Goal: Task Accomplishment & Management: Manage account settings

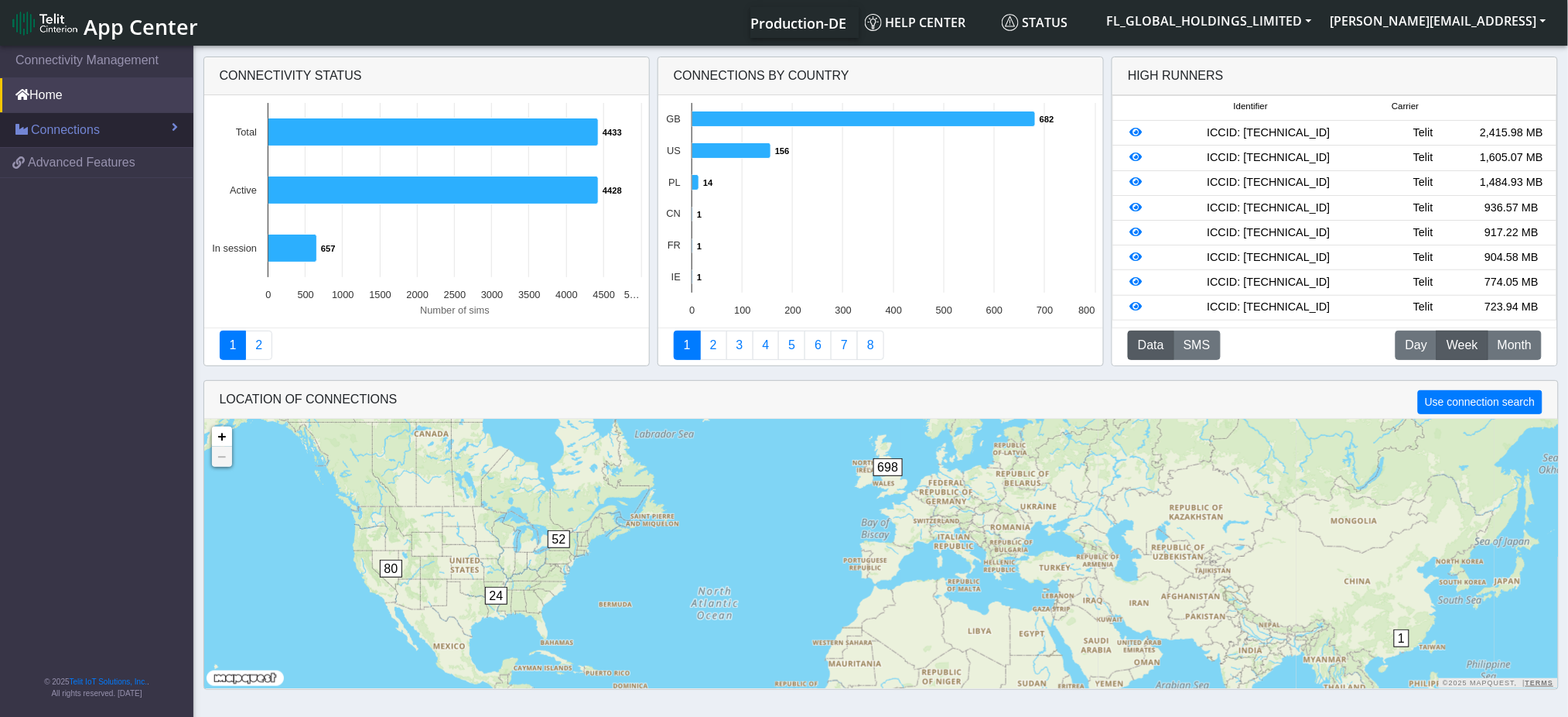
click at [50, 131] on span "Connections" at bounding box center [65, 130] width 69 height 18
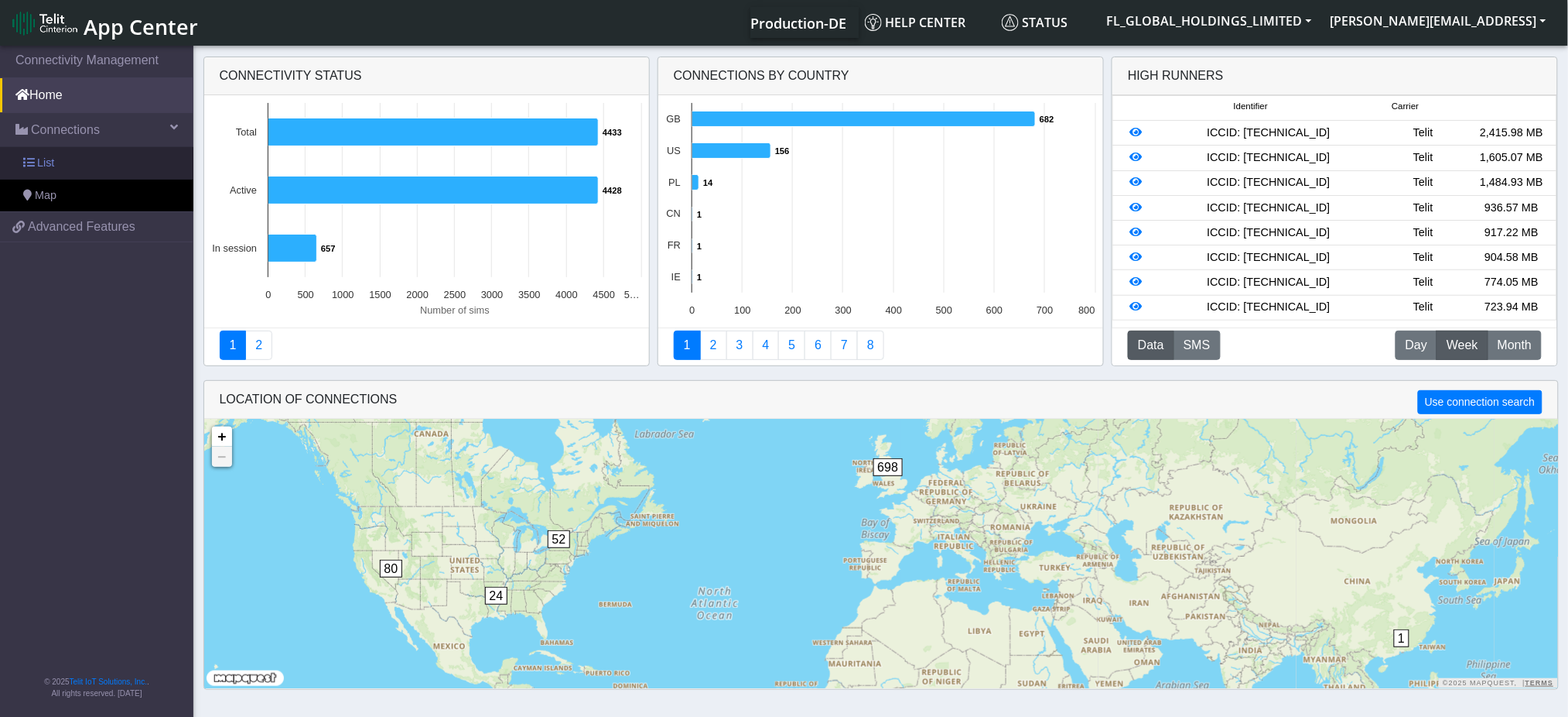
click at [64, 166] on link "List" at bounding box center [96, 163] width 193 height 33
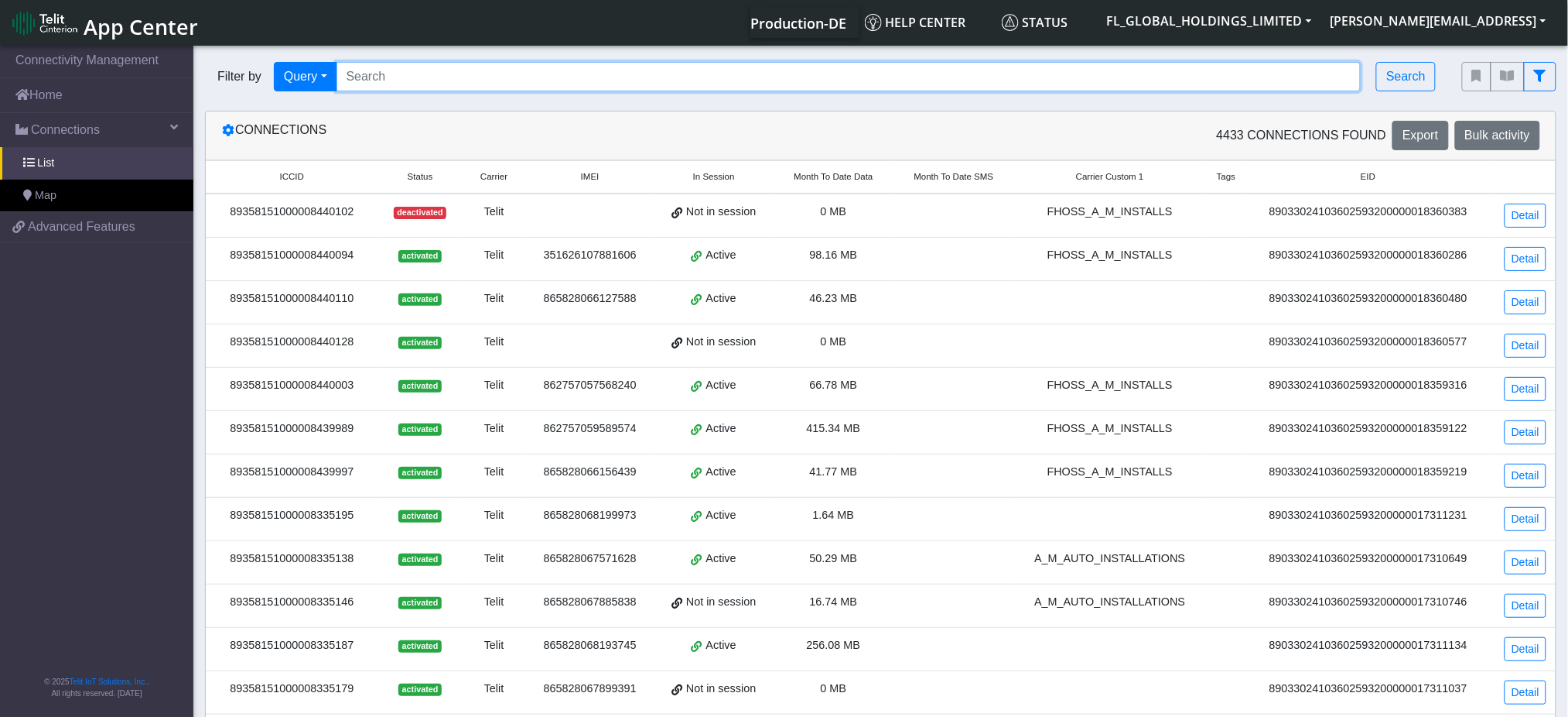
click at [409, 82] on input "Search..." at bounding box center [848, 76] width 1025 height 30
paste input "89358151000008440086"
type input "89358151000008440086"
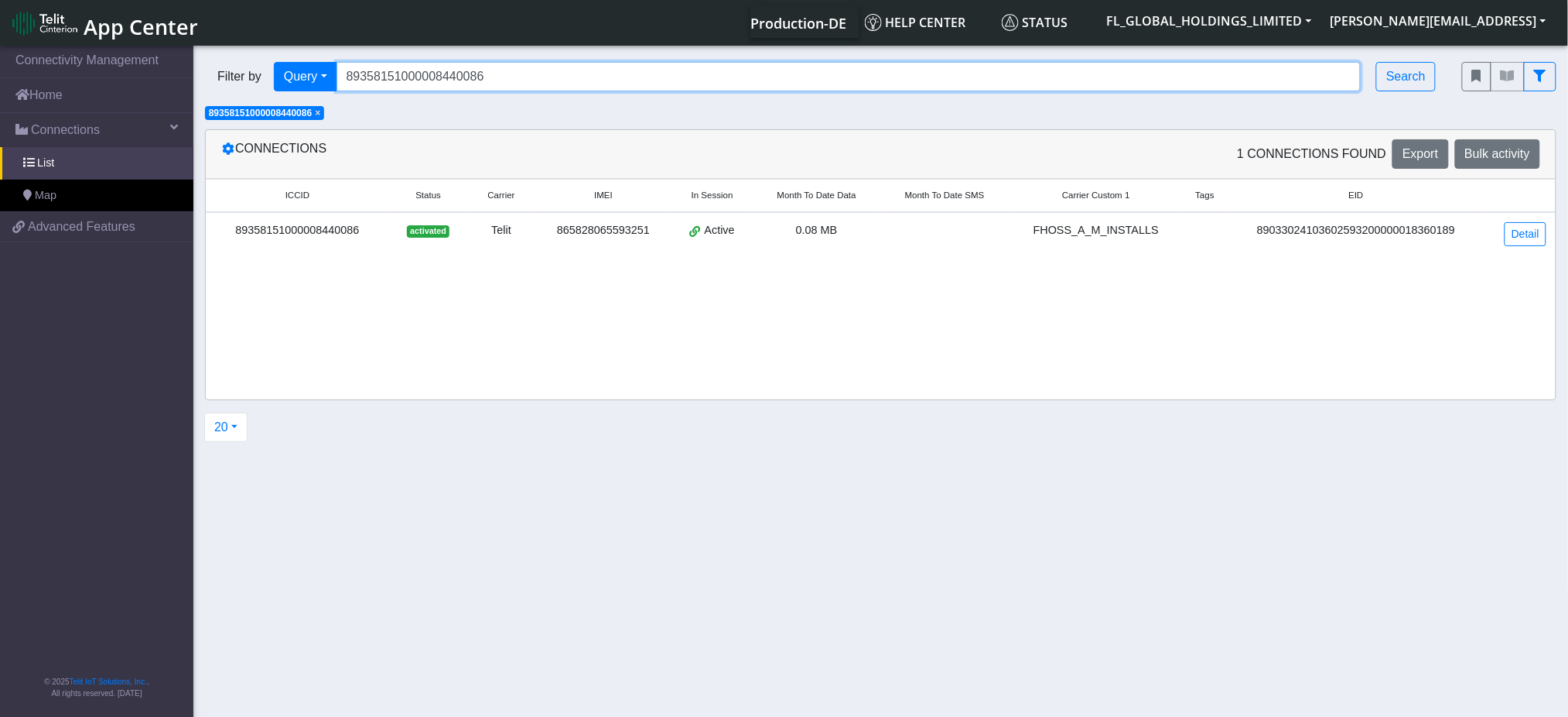
click at [566, 75] on input "89358151000008440086" at bounding box center [848, 76] width 1025 height 30
paste input "89358151000008440086"
type input "89358151000008440086"
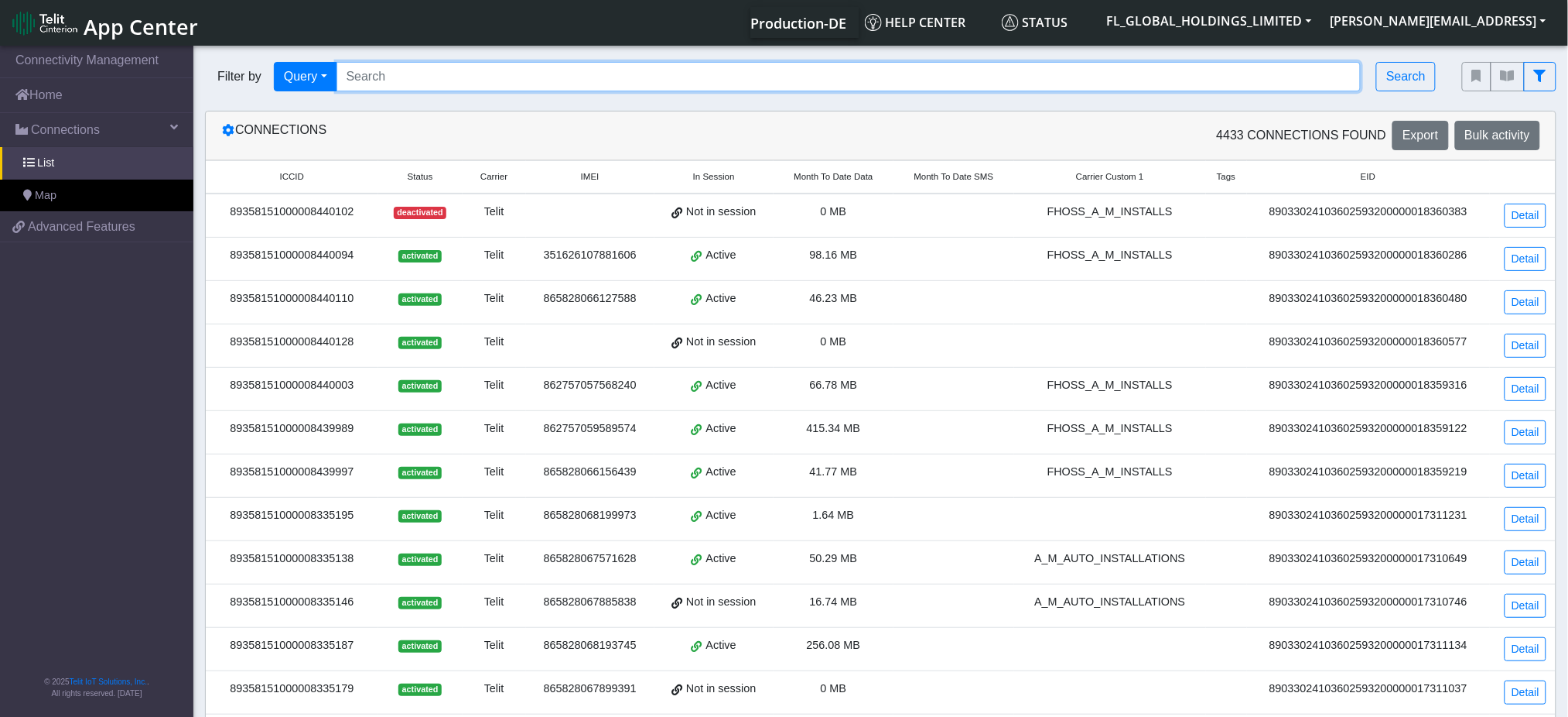
click at [440, 84] on input "Search..." at bounding box center [848, 76] width 1025 height 30
paste input "89358151000008440086"
type input "89358151000008440086"
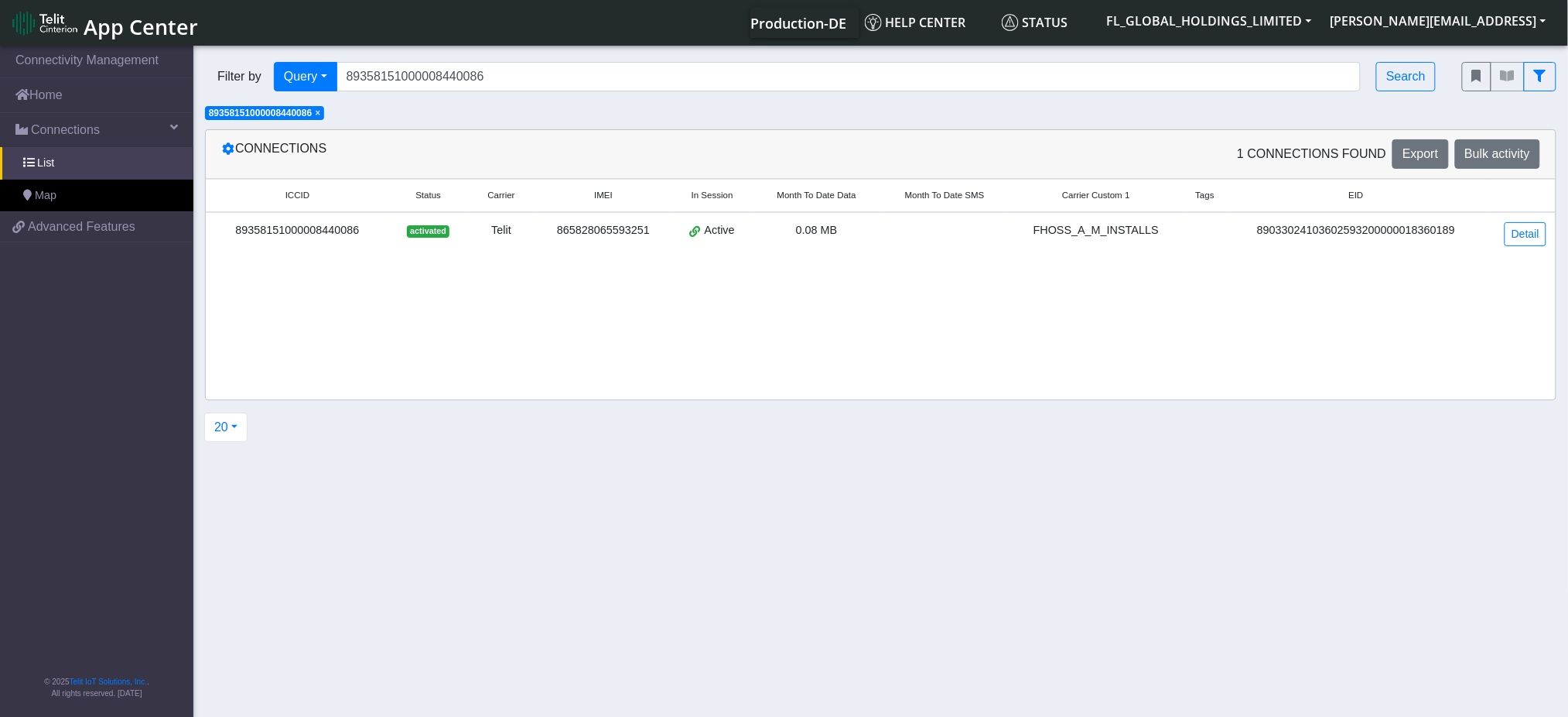
click at [315, 233] on div "89358151000008440086" at bounding box center [297, 231] width 164 height 17
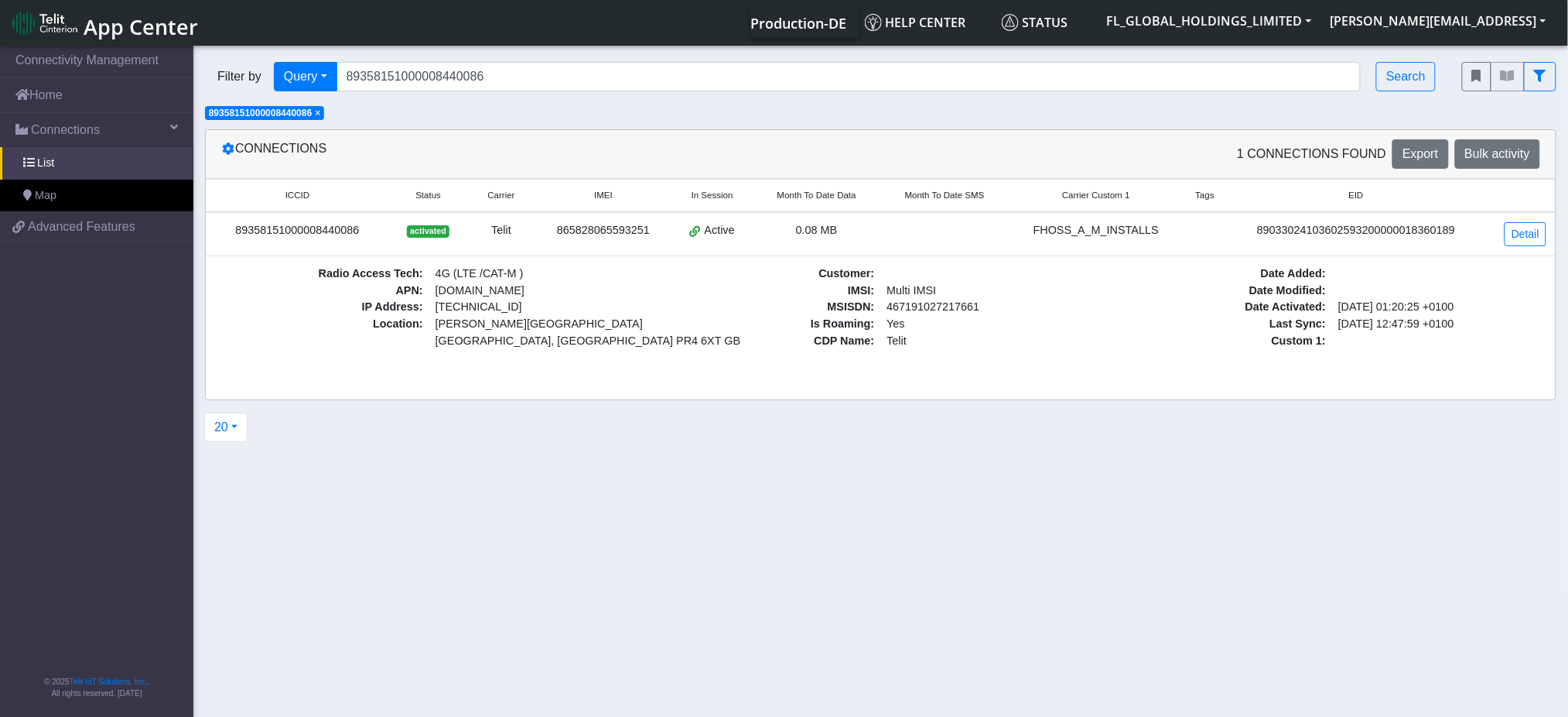
click at [344, 227] on div "89358151000008440086" at bounding box center [297, 231] width 164 height 17
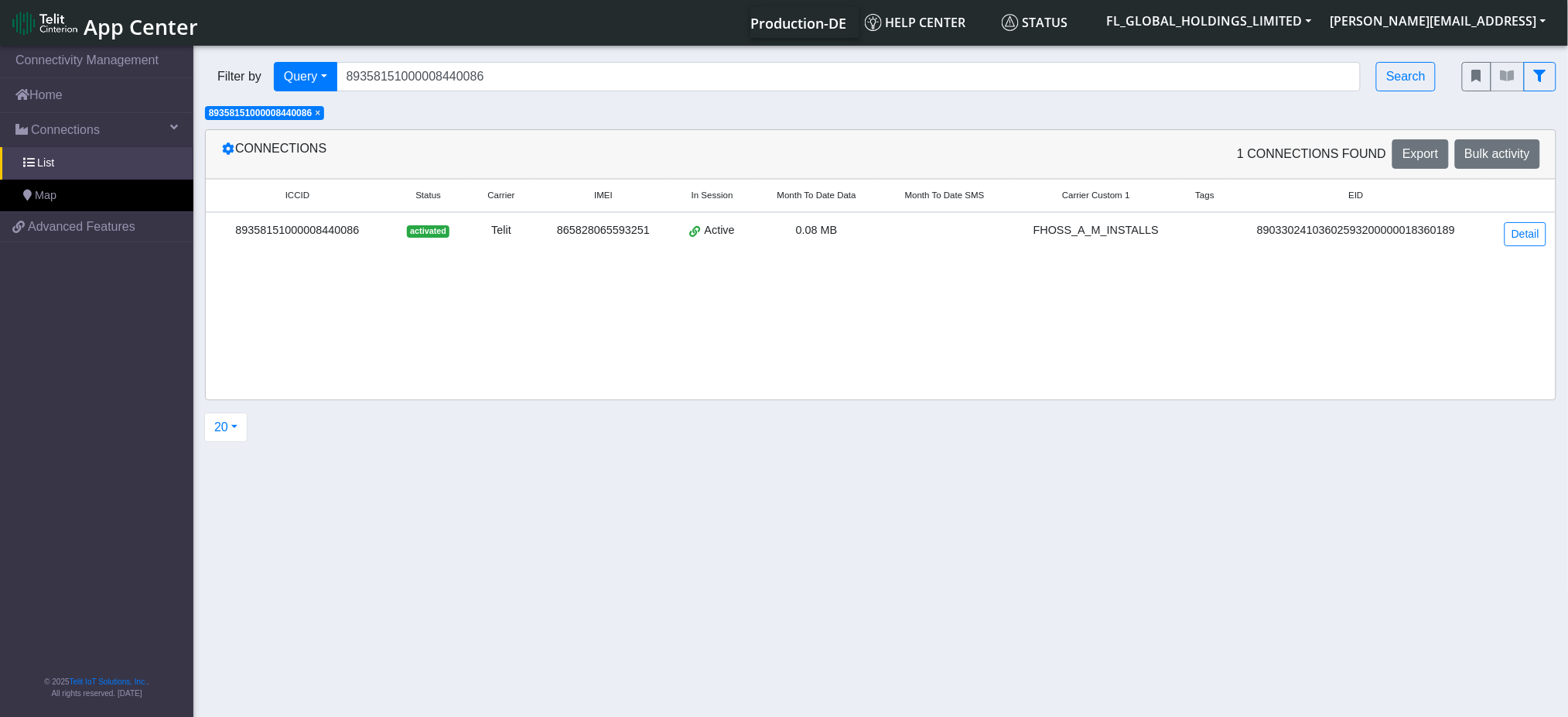
click at [344, 227] on div "89358151000008440086" at bounding box center [297, 231] width 164 height 17
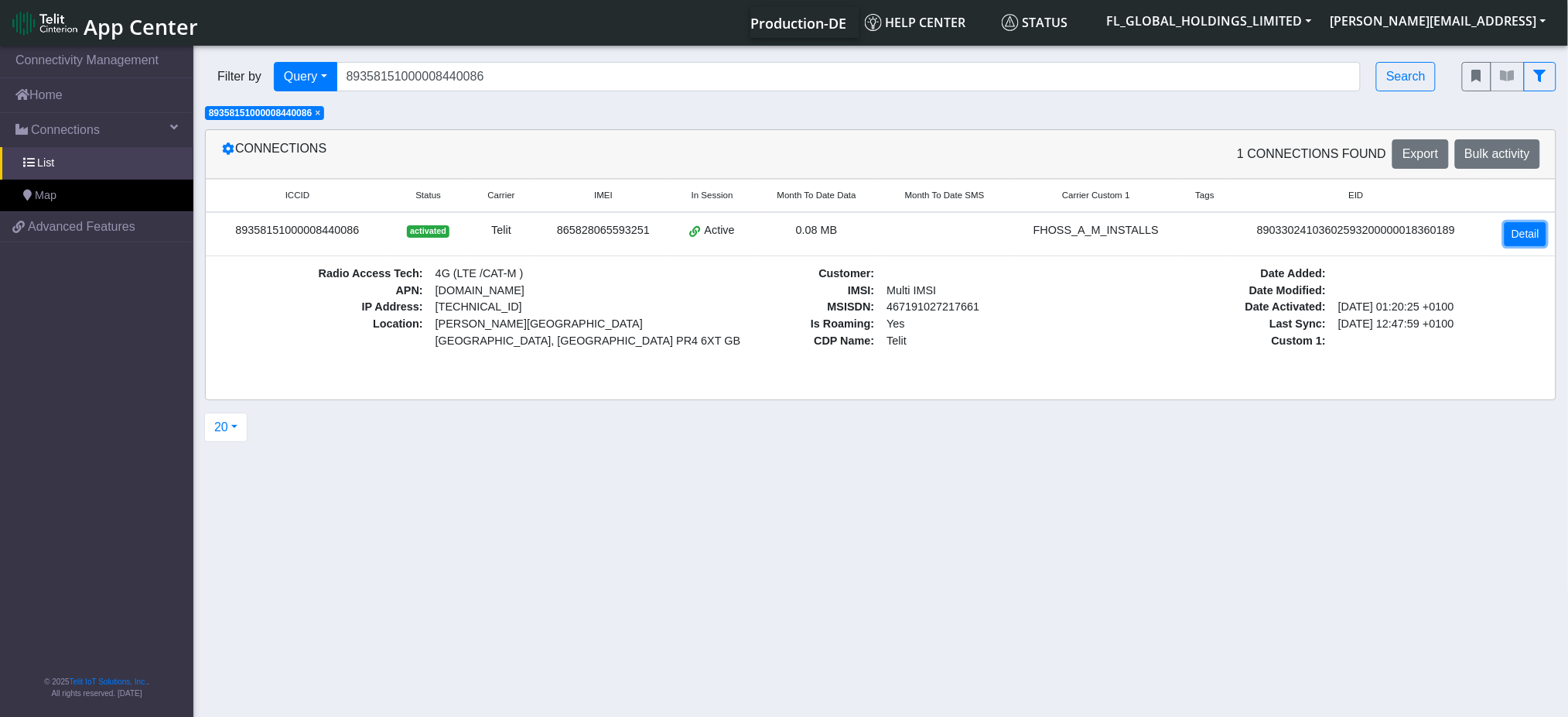
click at [1514, 235] on link "Detail" at bounding box center [1525, 234] width 41 height 24
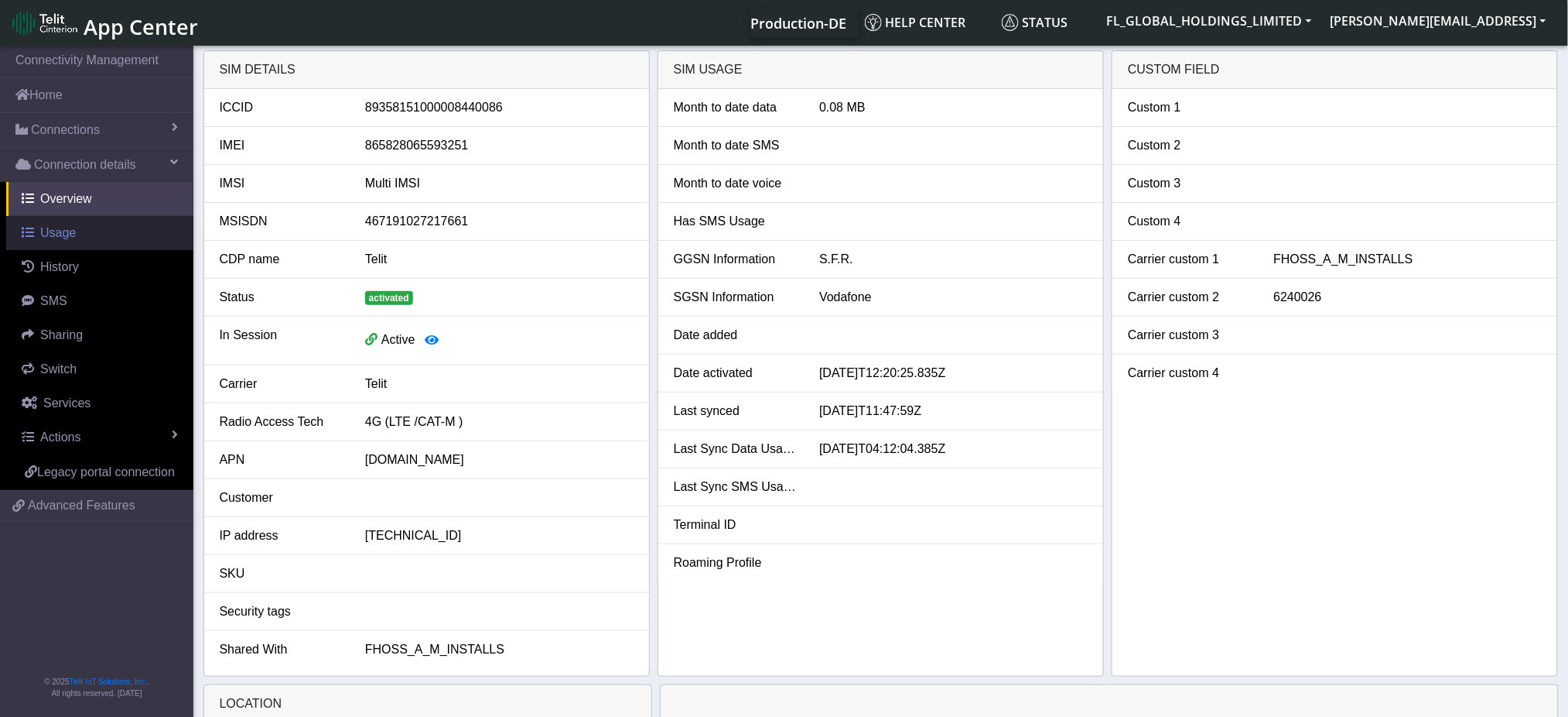
click at [63, 238] on span "Usage" at bounding box center [58, 233] width 36 height 13
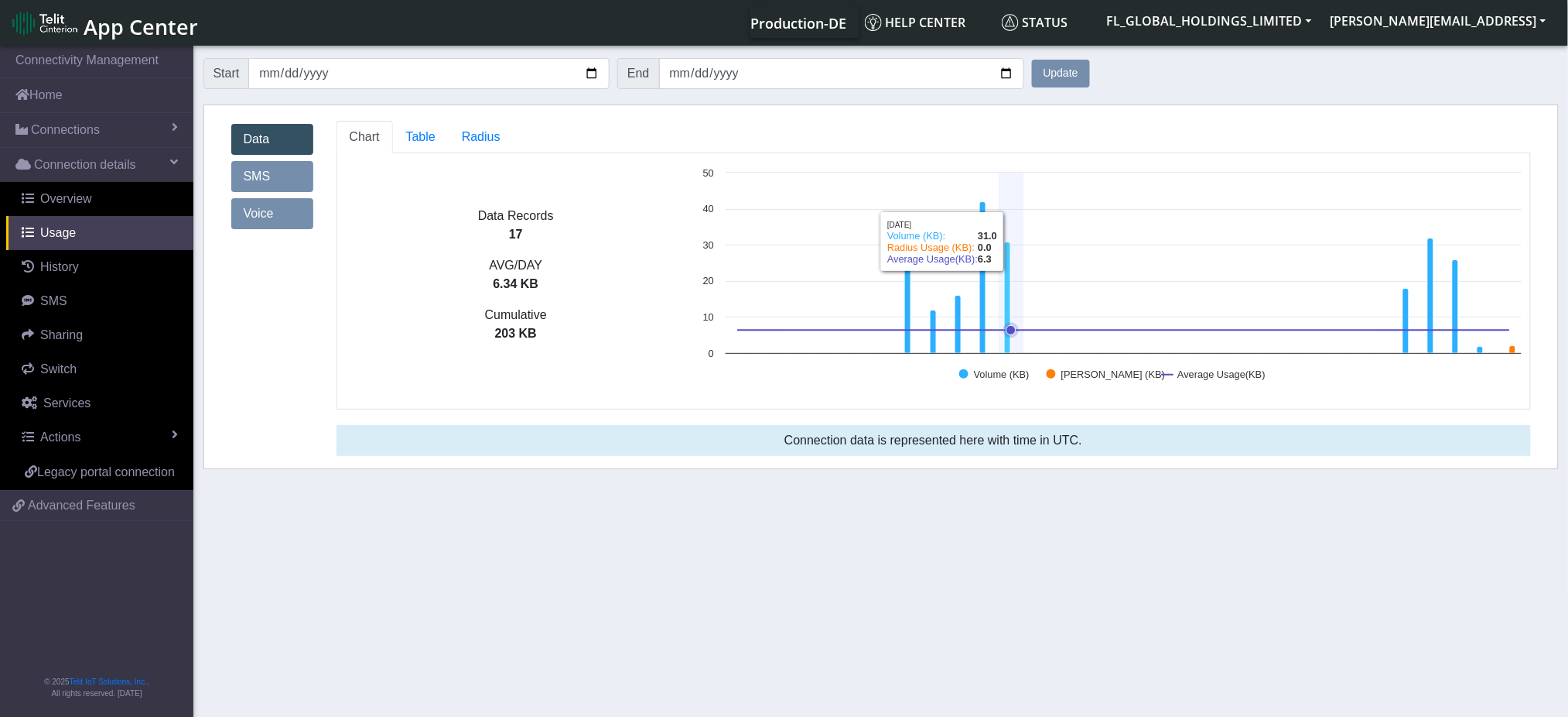
click at [1006, 286] on icon at bounding box center [1008, 298] width 6 height 111
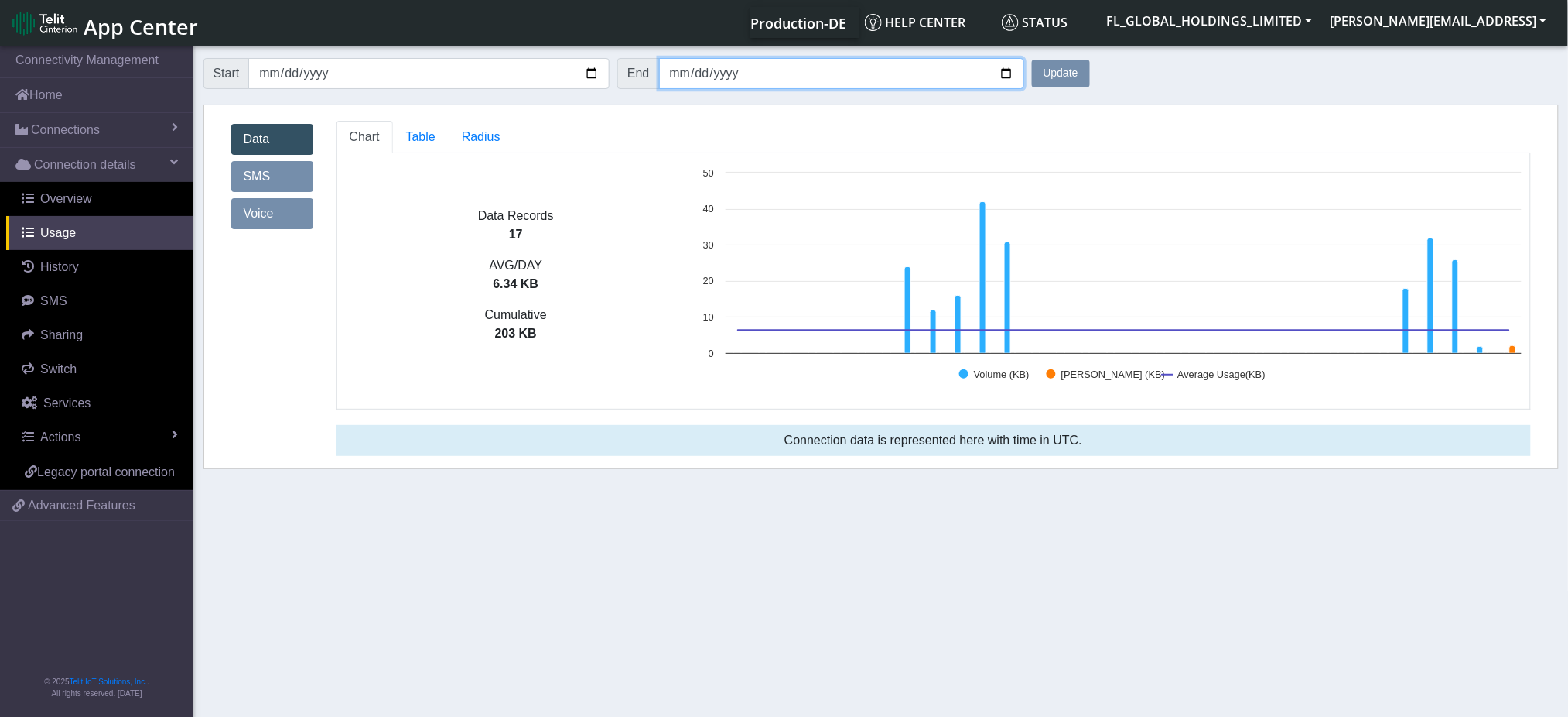
click at [725, 69] on input "2025-09-15" at bounding box center [842, 73] width 365 height 31
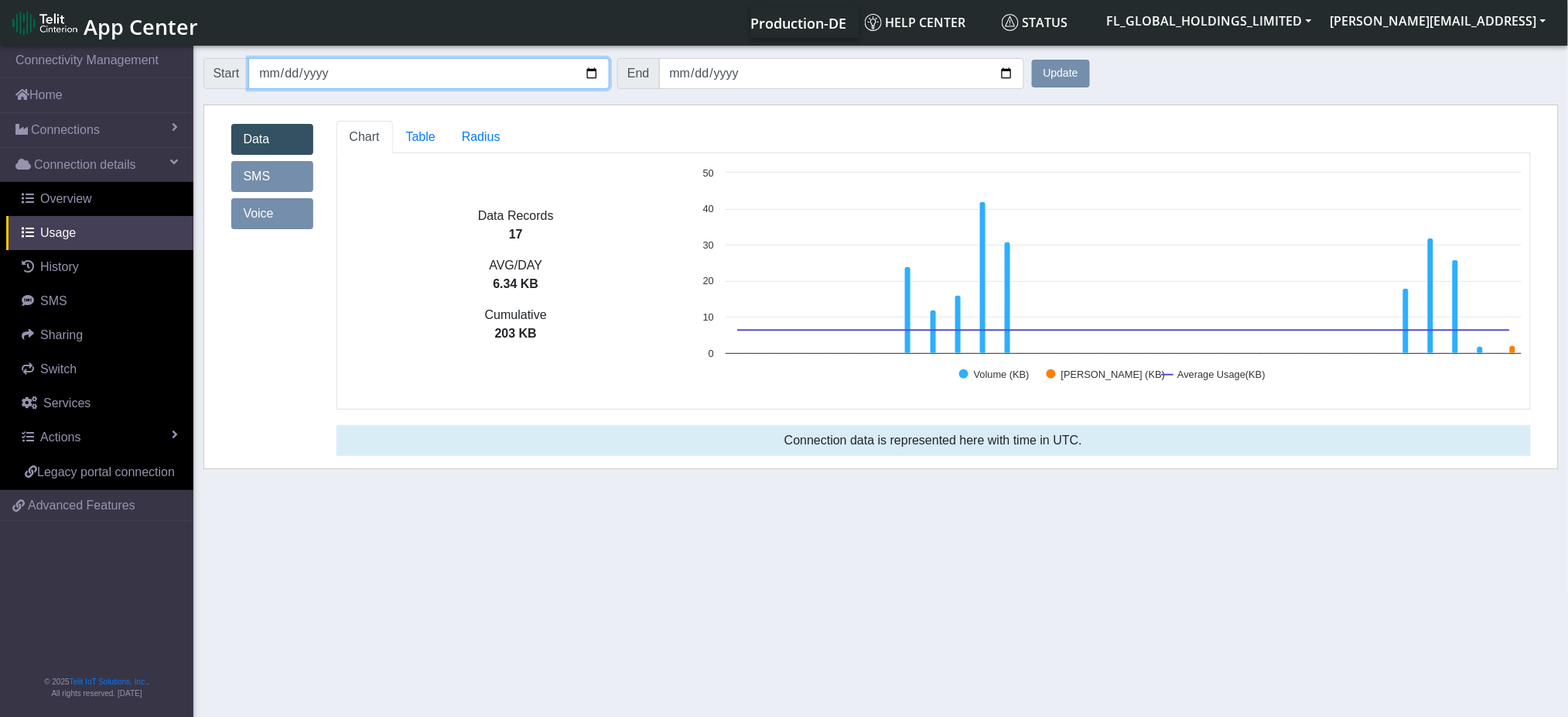
click at [592, 73] on input "2025-08-15" at bounding box center [429, 73] width 361 height 31
click at [1066, 72] on button "Update" at bounding box center [1061, 73] width 58 height 28
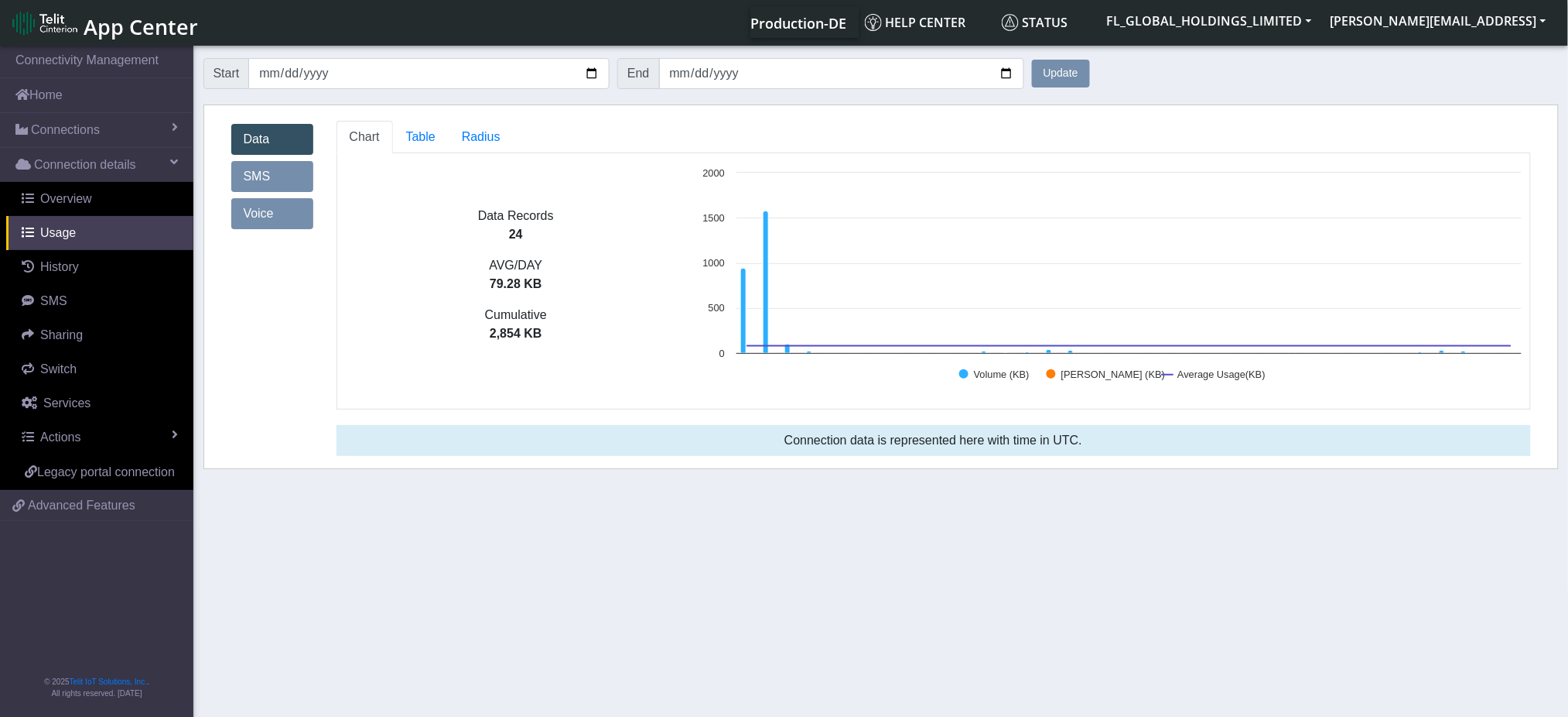
click at [257, 173] on link "SMS" at bounding box center [272, 176] width 82 height 31
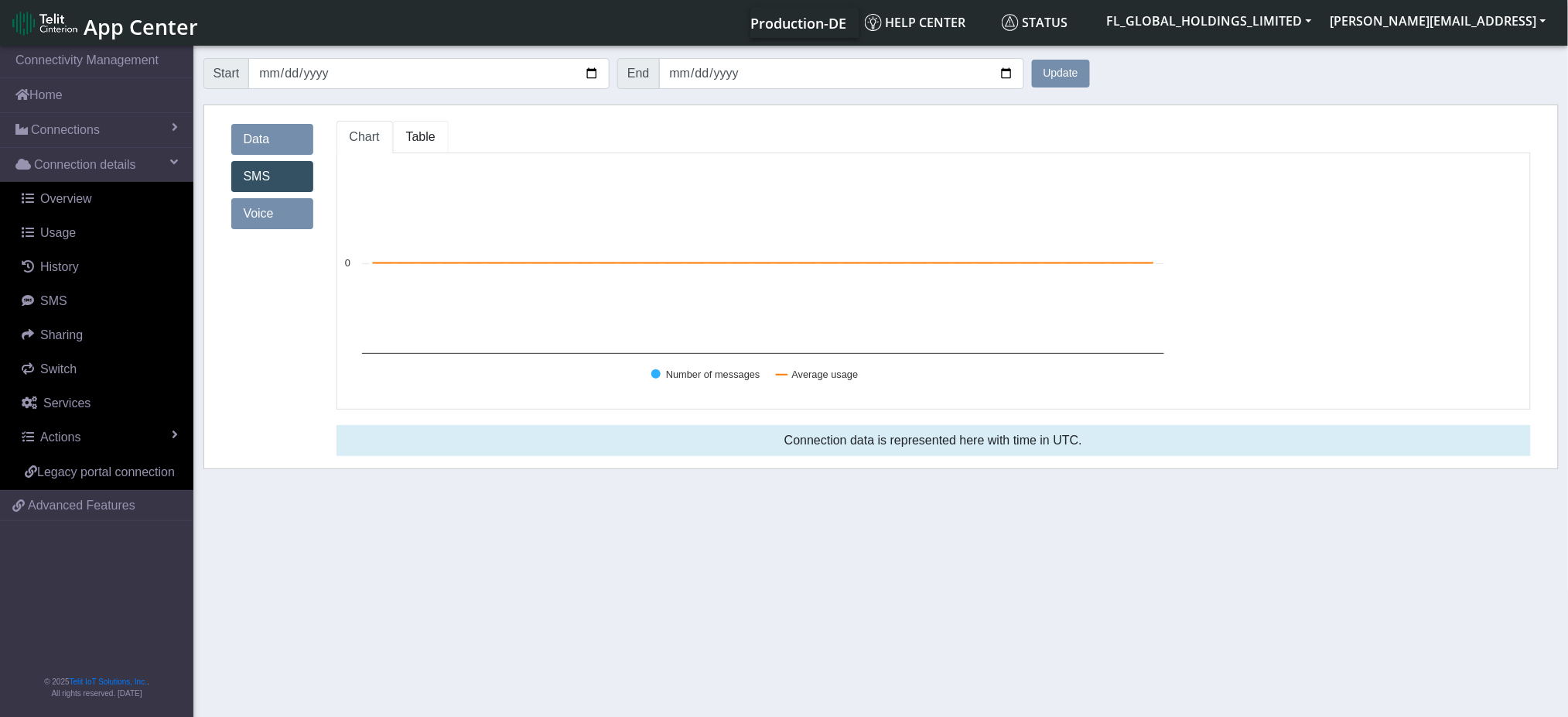
click at [419, 139] on span "Table" at bounding box center [421, 136] width 30 height 13
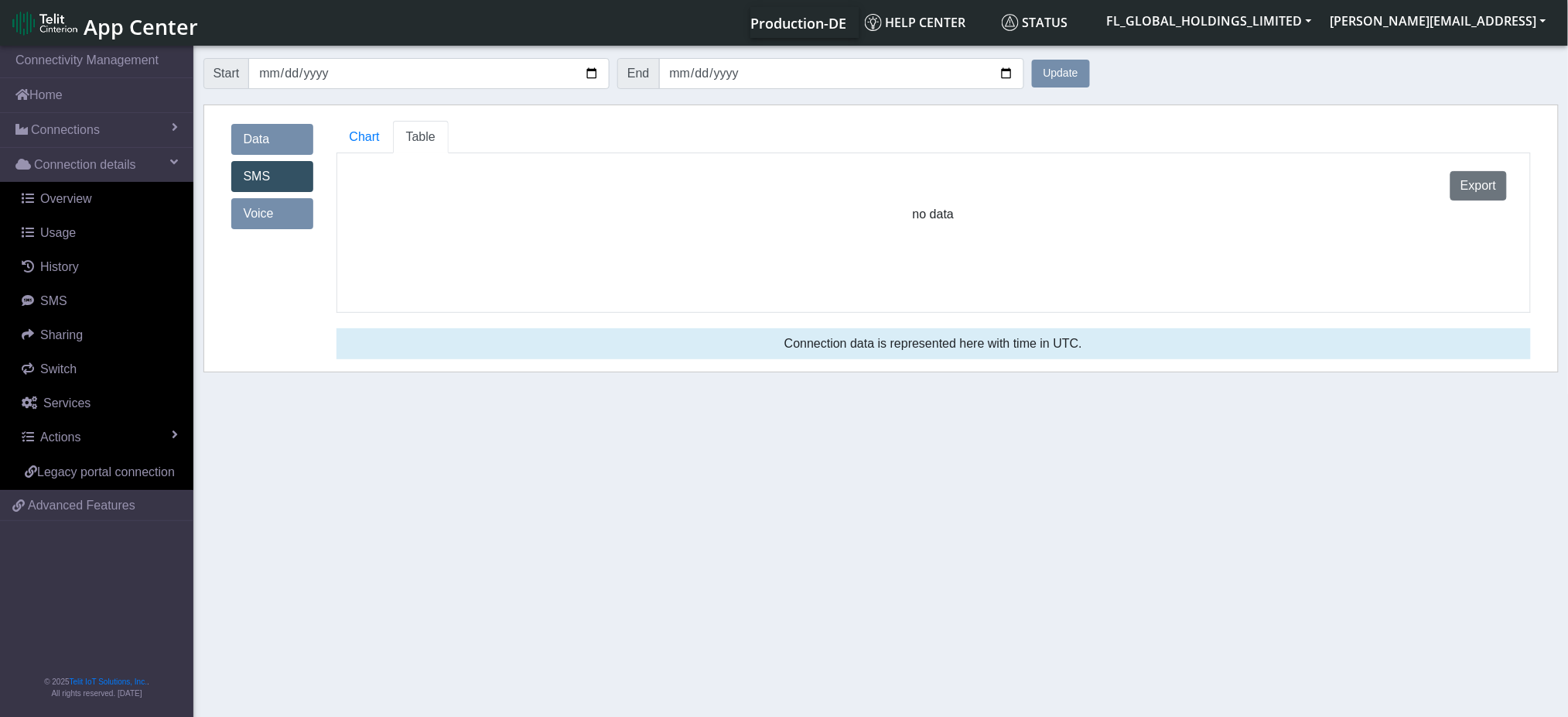
click at [261, 133] on link "Data" at bounding box center [272, 139] width 82 height 31
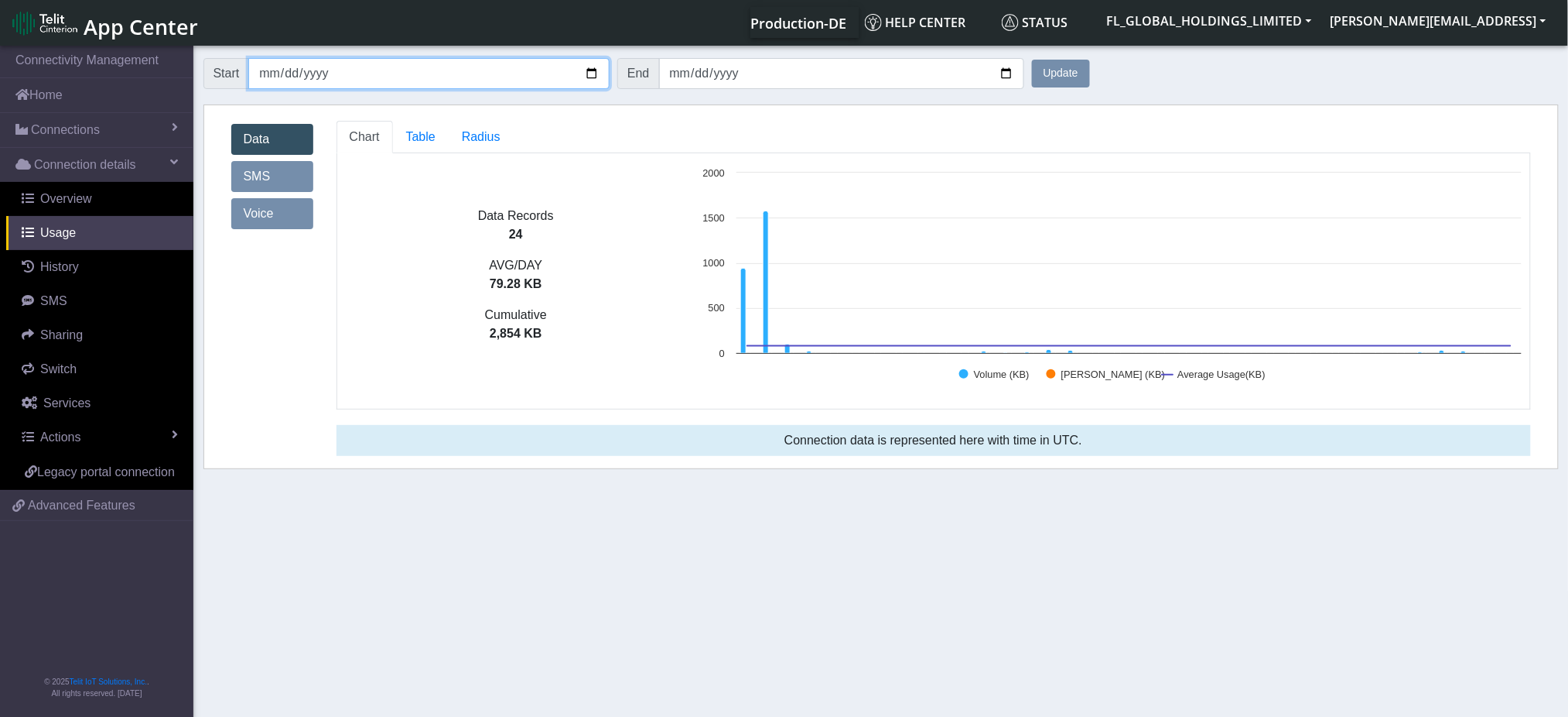
click at [593, 73] on input "2025-08-11" at bounding box center [429, 73] width 361 height 31
type input "2025-08-15"
click at [1065, 75] on button "Update" at bounding box center [1061, 73] width 58 height 28
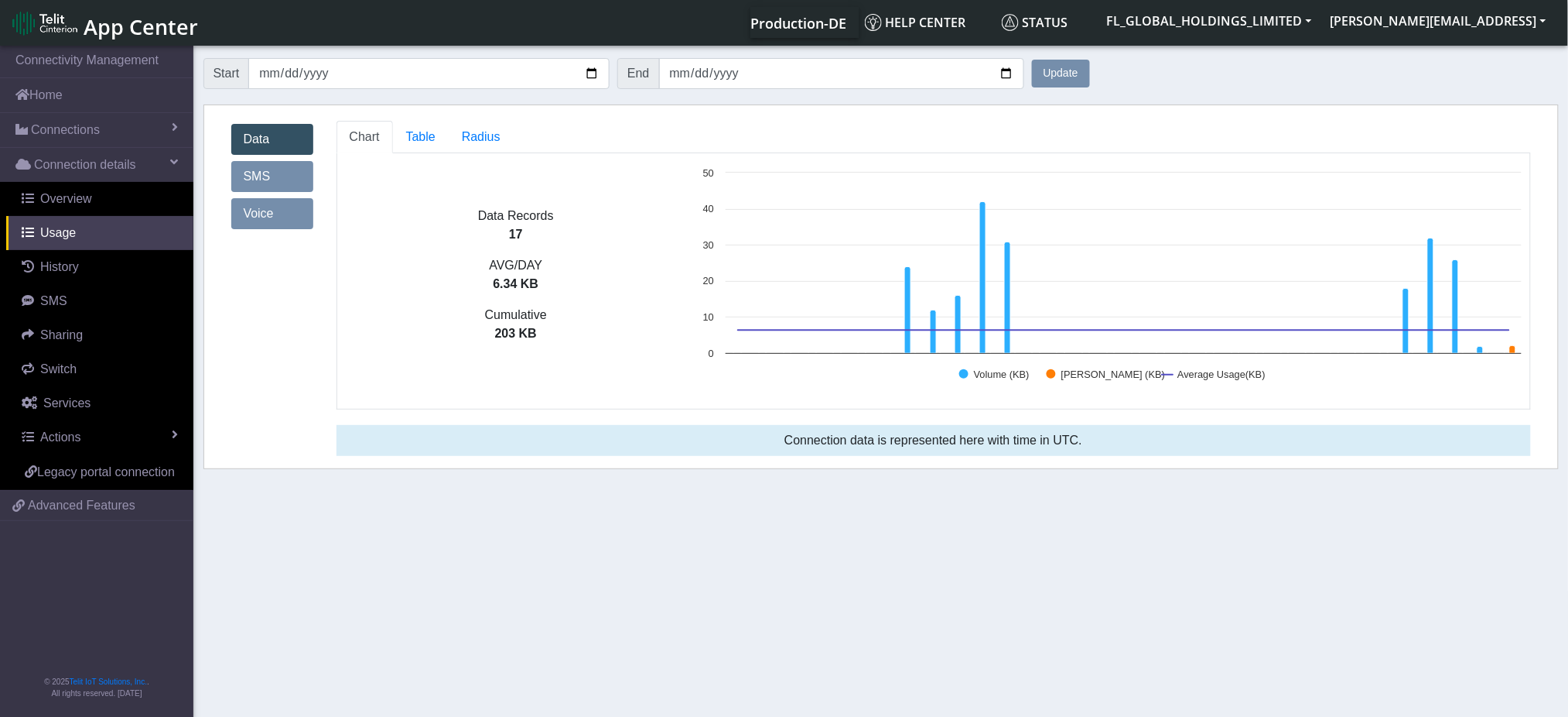
click at [860, 491] on section "Connectivity Management Home Connections List Map Connection details Overview U…" at bounding box center [784, 382] width 1568 height 680
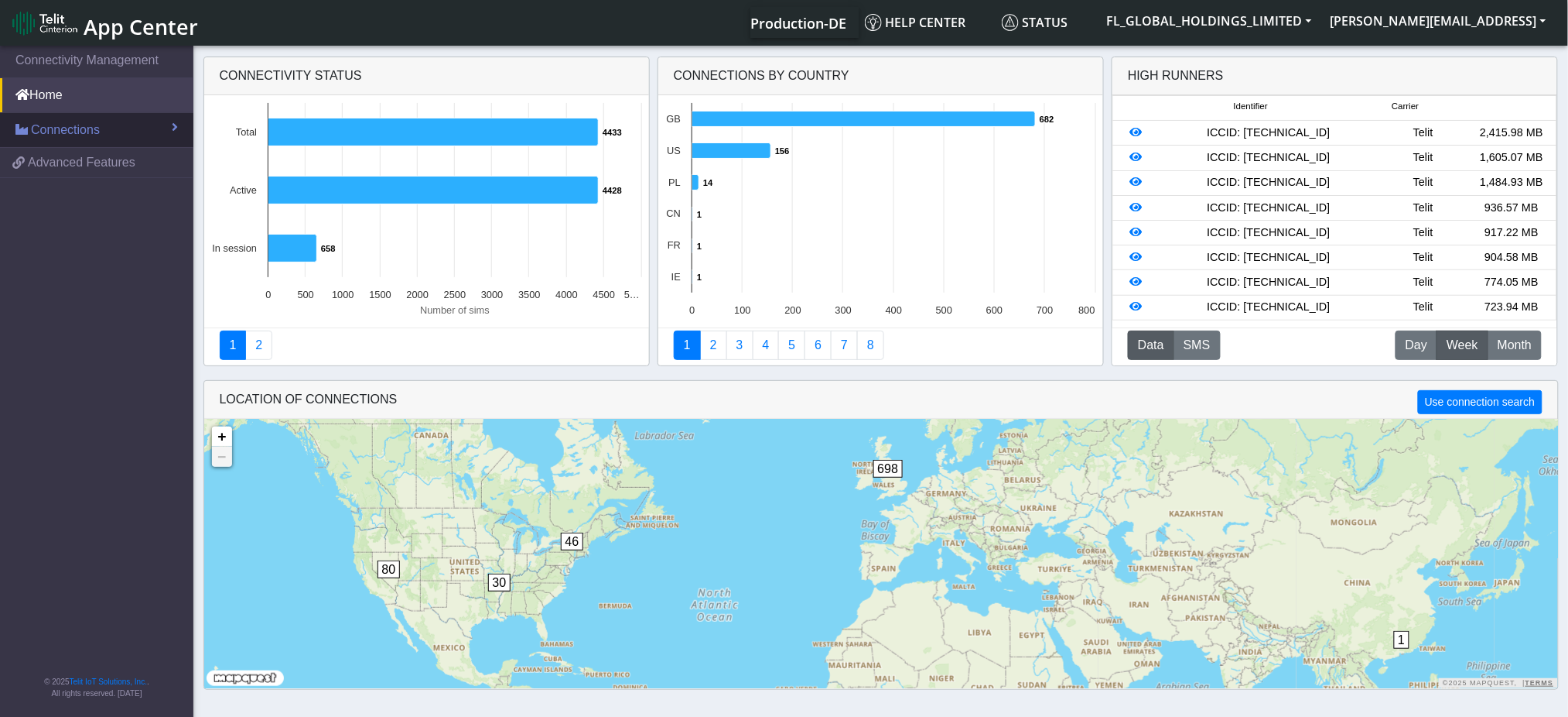
click at [100, 131] on link "Connections" at bounding box center [96, 130] width 193 height 34
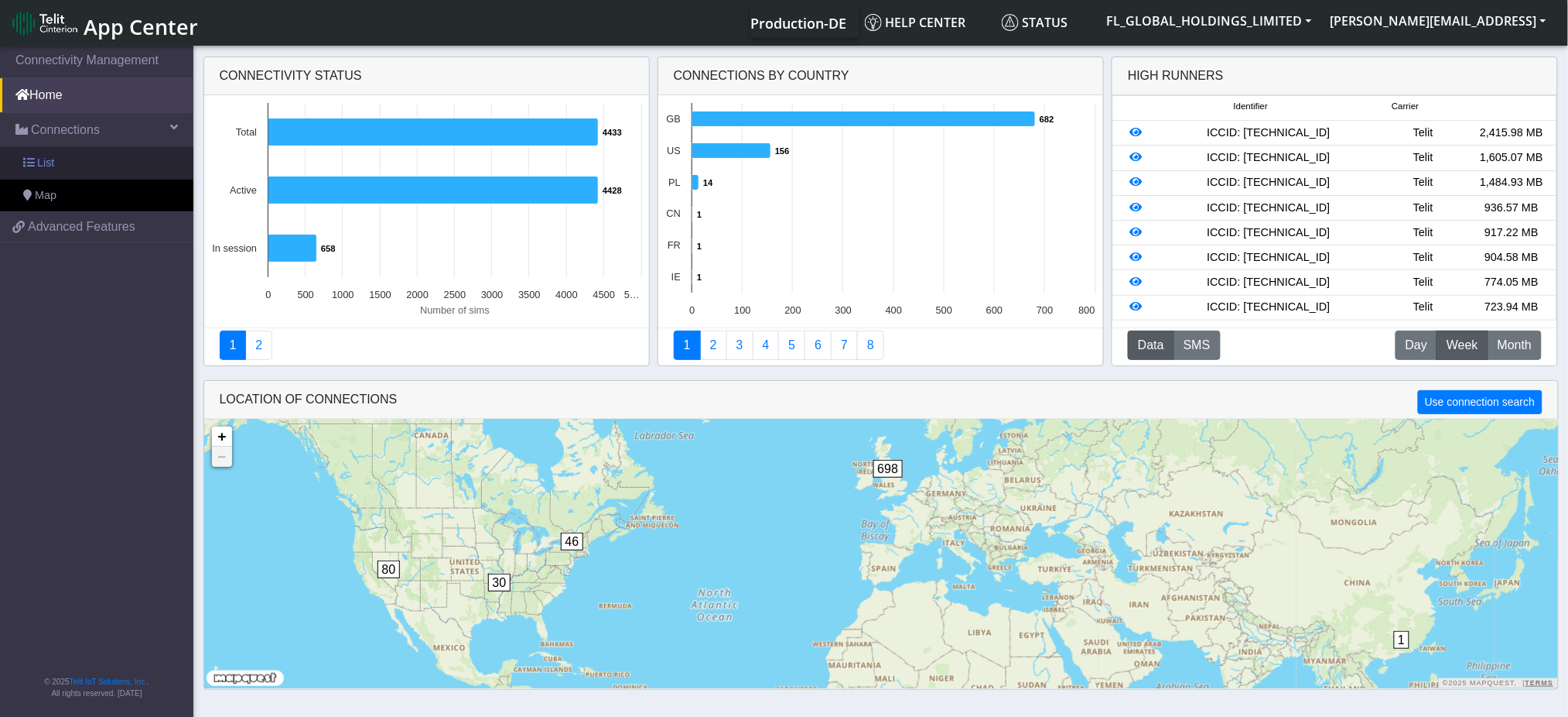
click at [54, 164] on link "List" at bounding box center [96, 163] width 193 height 33
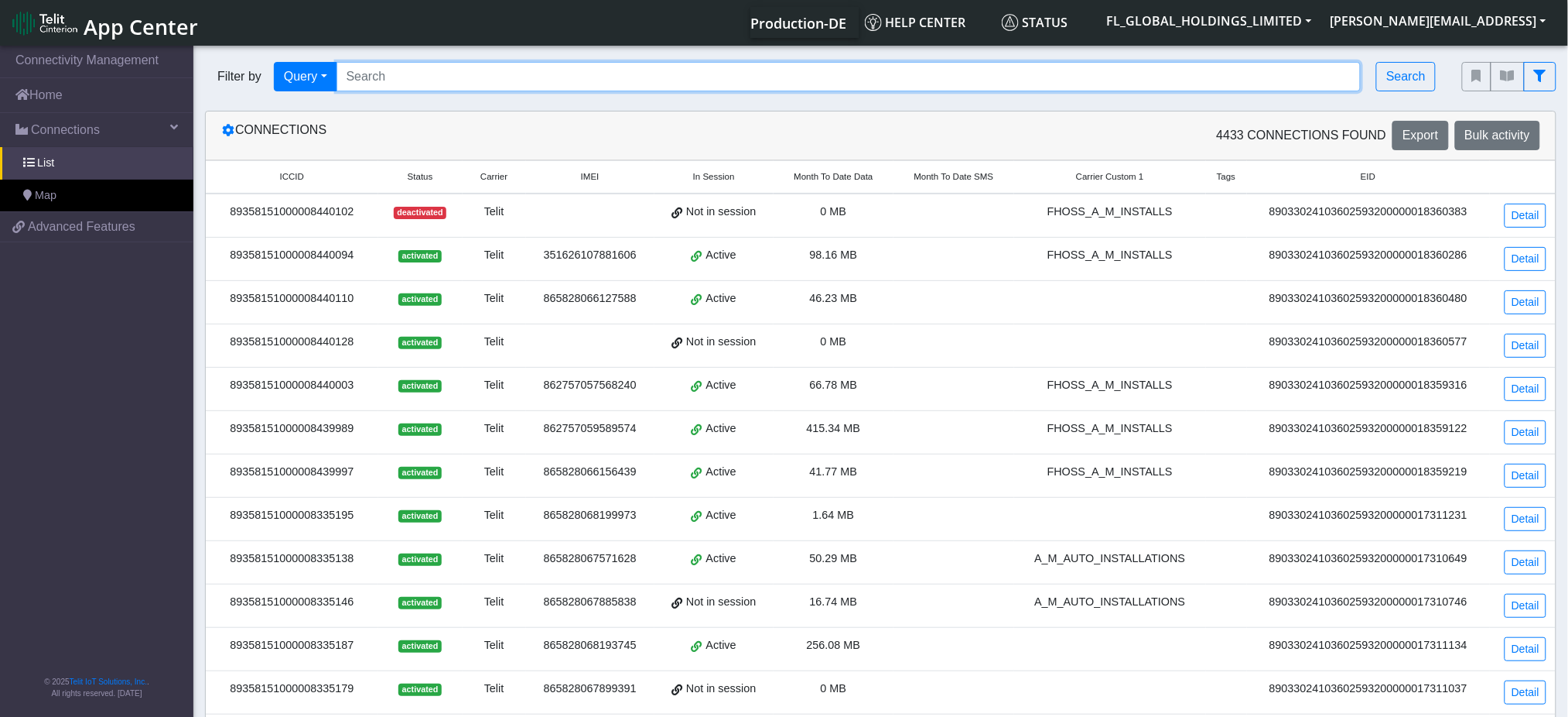
click at [403, 79] on input "Search..." at bounding box center [848, 76] width 1025 height 30
paste input "89358151000008440086"
type input "89358151000008440086"
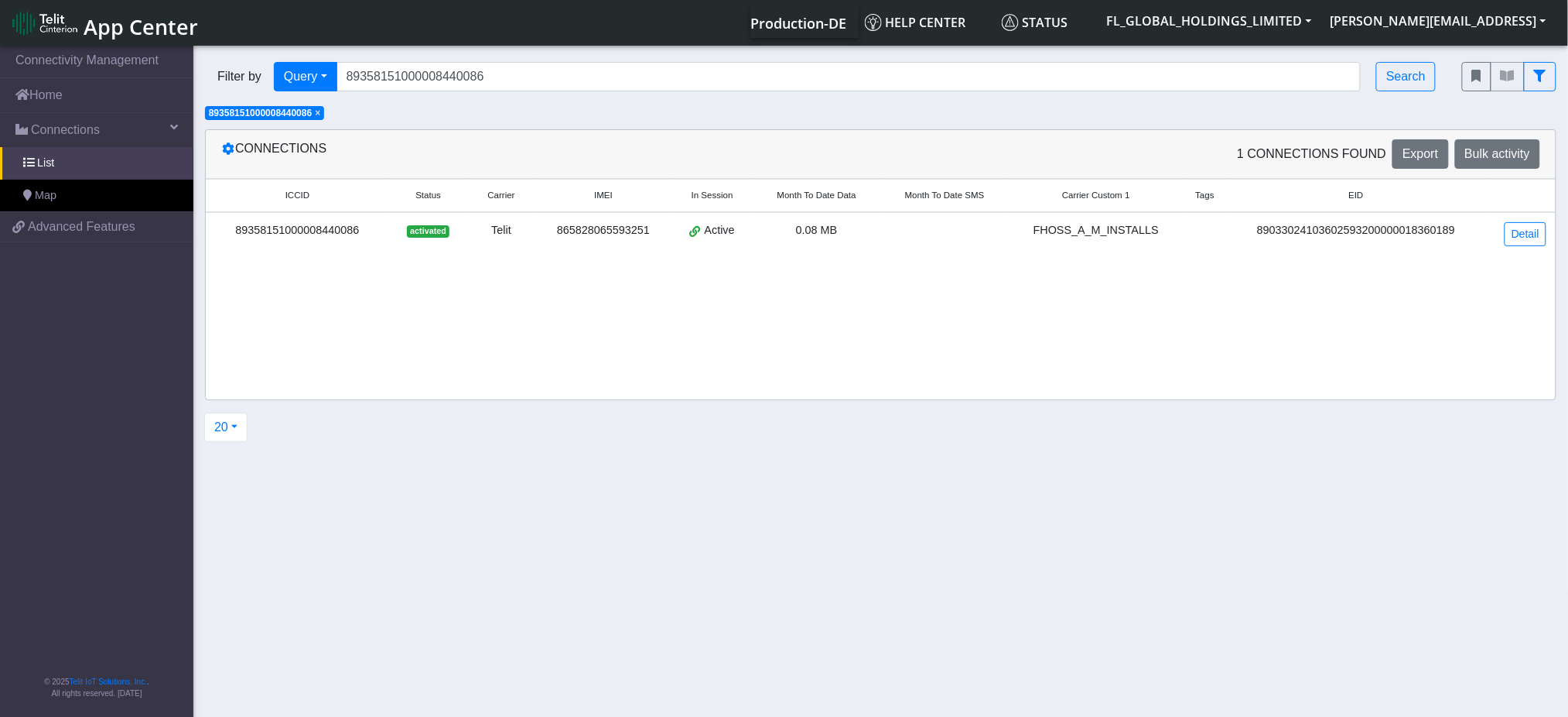
click at [339, 226] on div "89358151000008440086" at bounding box center [297, 231] width 164 height 17
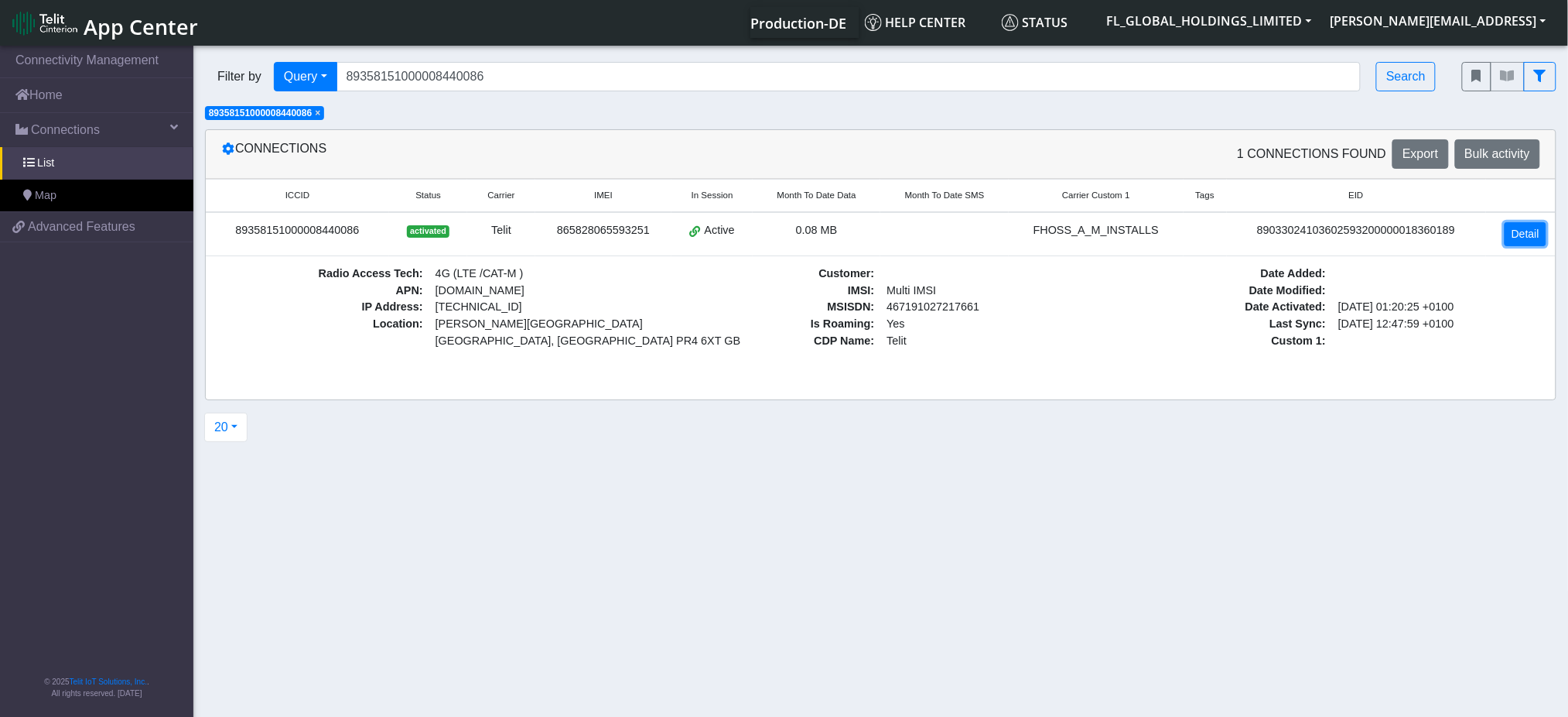
click at [1515, 236] on link "Detail" at bounding box center [1525, 234] width 41 height 24
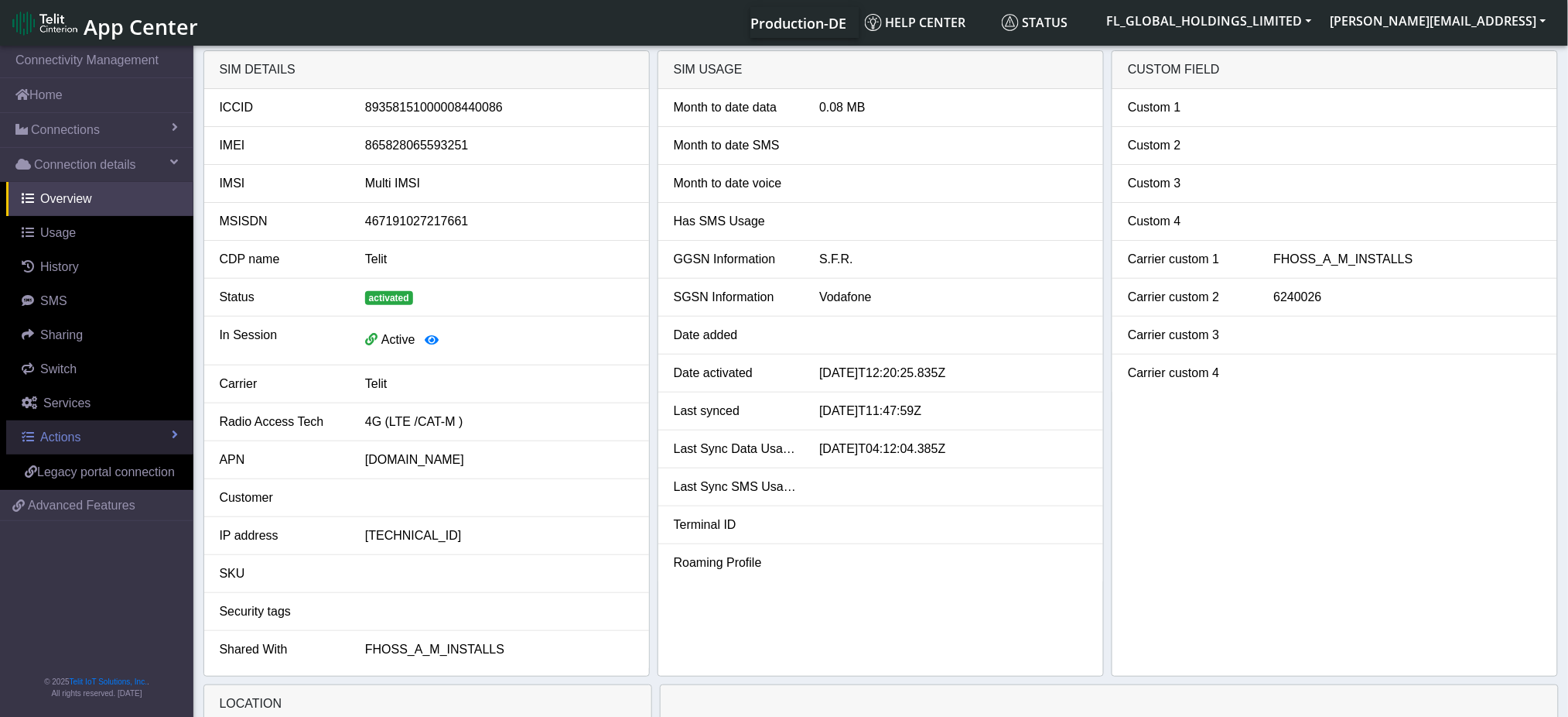
click at [63, 431] on span "Actions" at bounding box center [61, 437] width 40 height 13
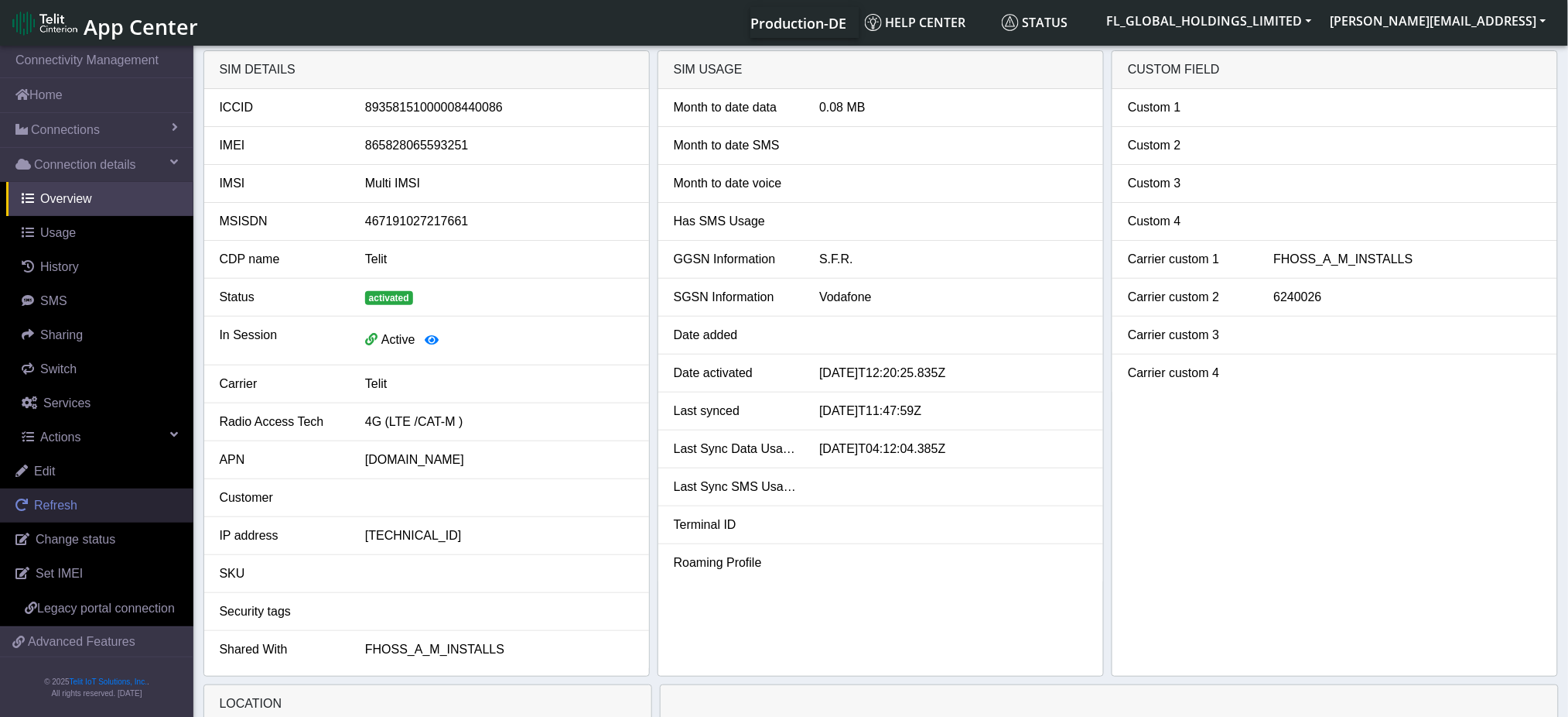
click at [58, 507] on span "Refresh" at bounding box center [55, 506] width 43 height 13
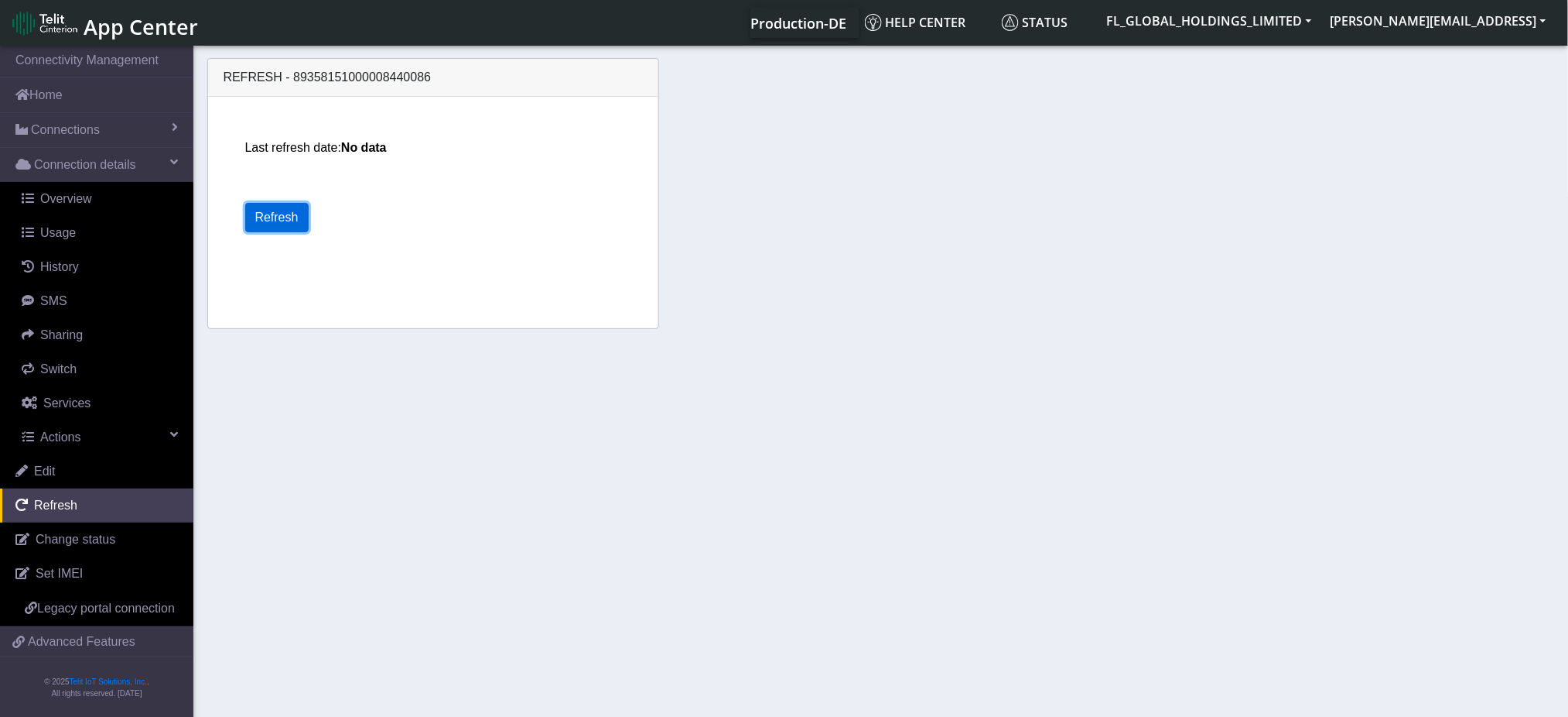
click at [272, 214] on button "Refresh" at bounding box center [277, 217] width 63 height 30
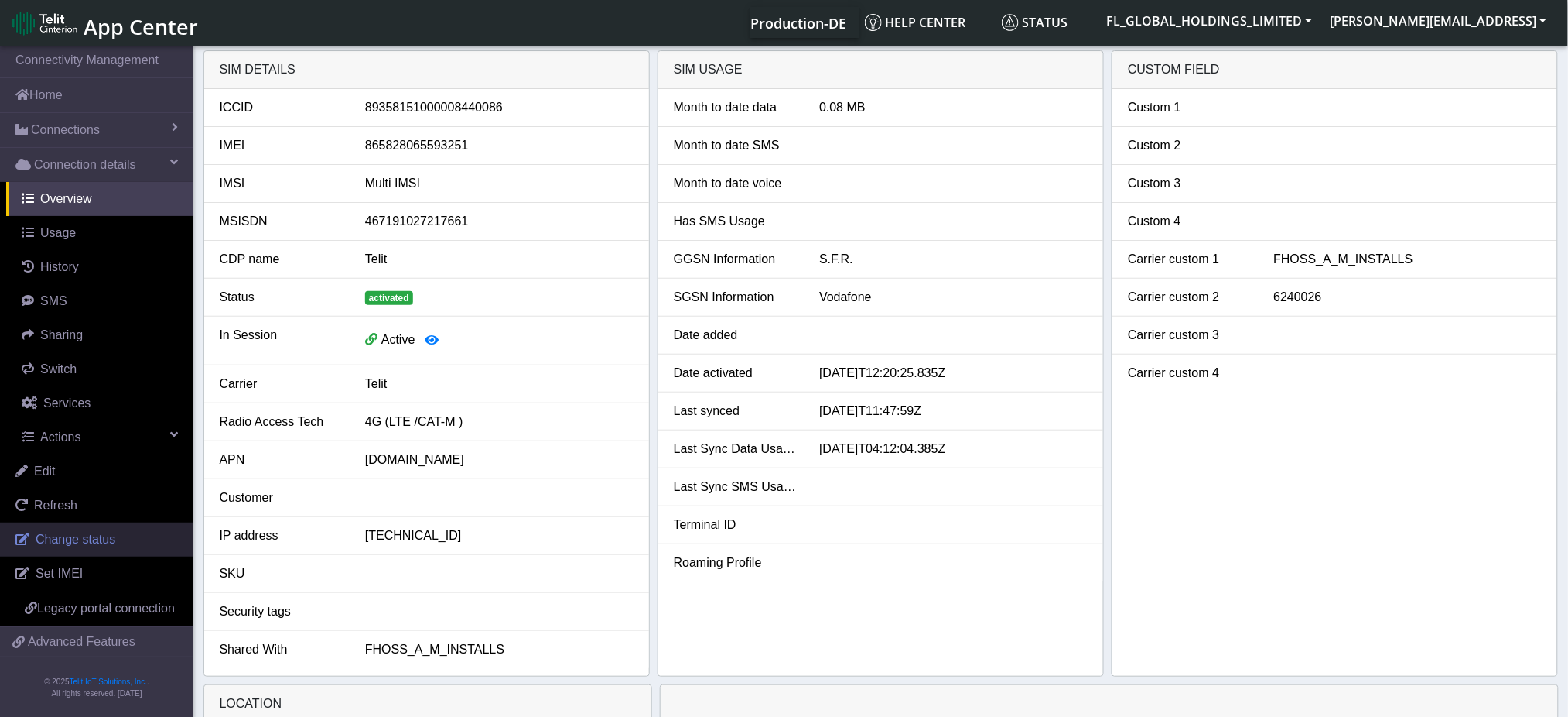
click at [86, 534] on span "Change status" at bounding box center [75, 539] width 80 height 13
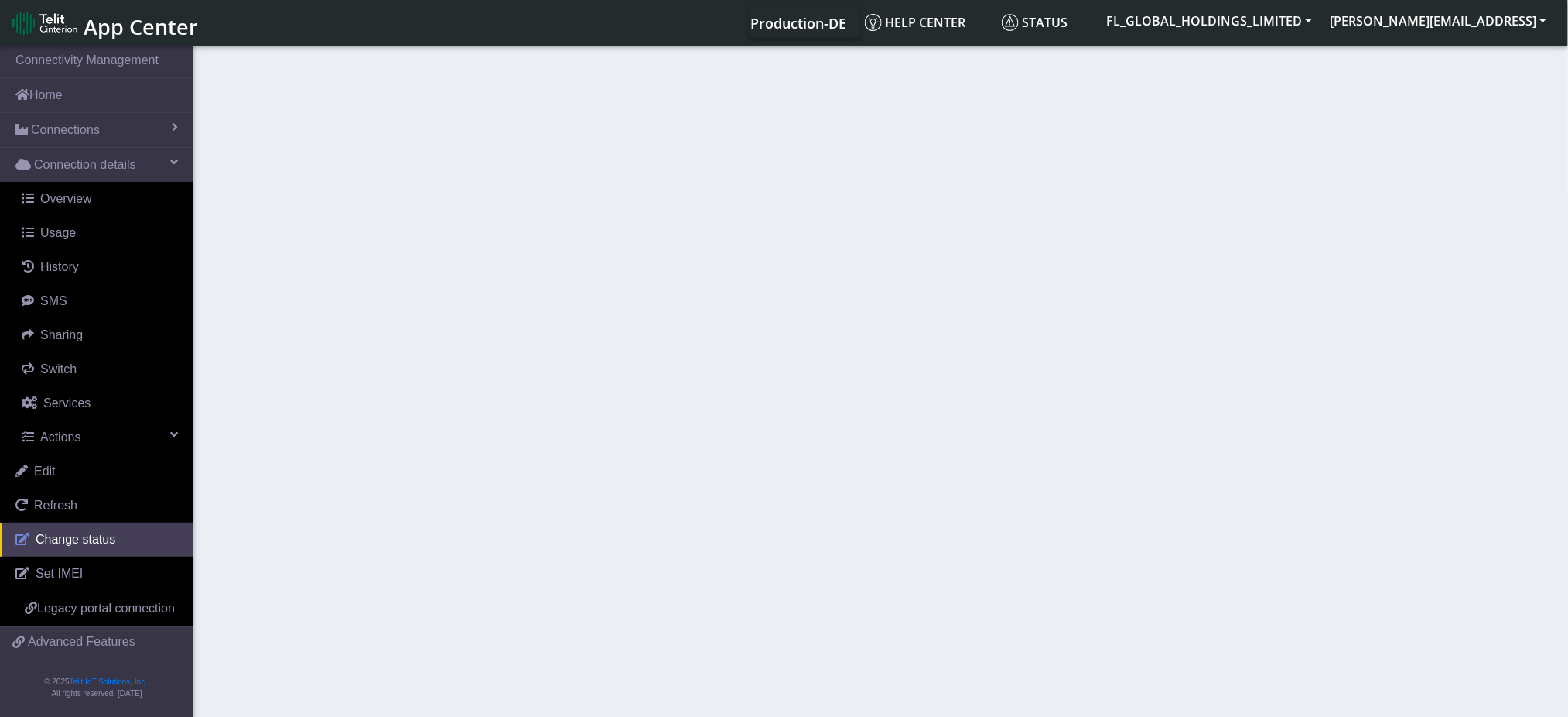
select select "activated"
